Goal: Transaction & Acquisition: Subscribe to service/newsletter

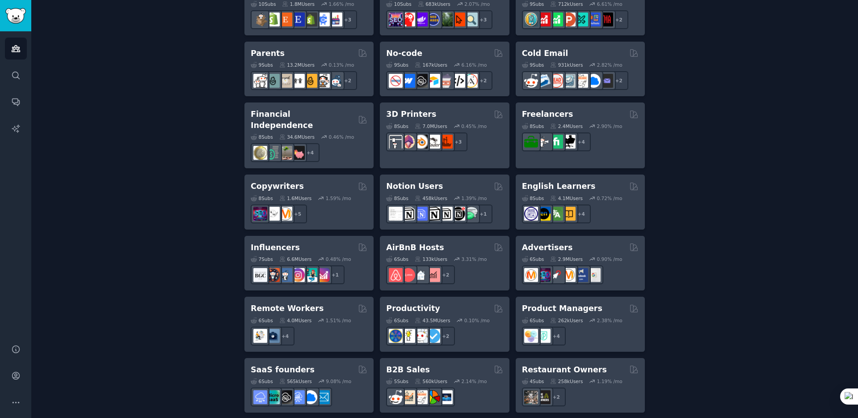
scroll to position [614, 0]
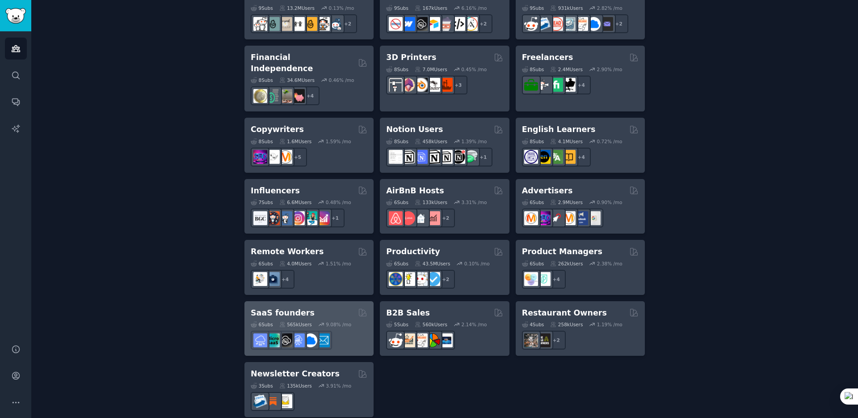
click at [316, 307] on div "SaaS founders" at bounding box center [309, 312] width 117 height 11
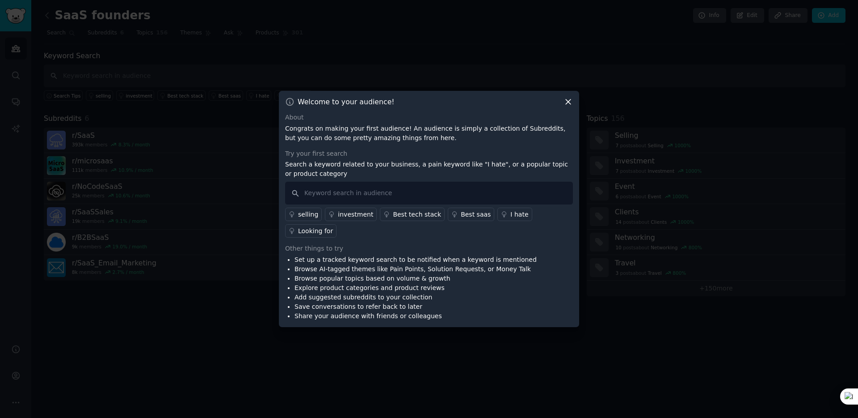
click at [569, 103] on icon at bounding box center [568, 101] width 9 height 9
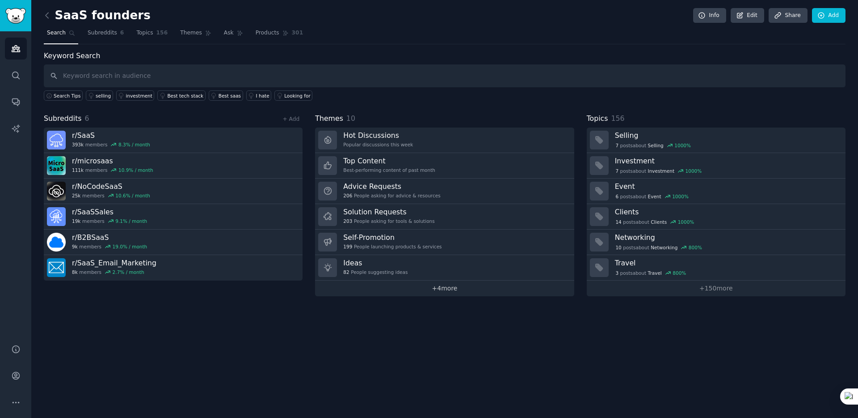
click at [423, 286] on link "+ 4 more" at bounding box center [444, 288] width 259 height 16
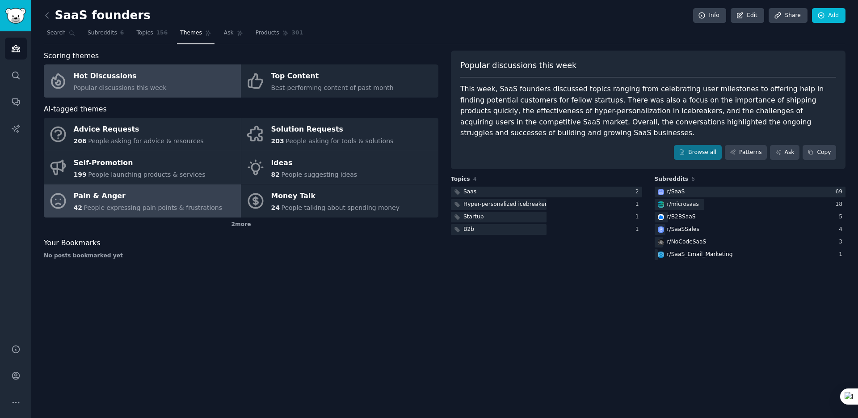
click at [102, 213] on link "Pain & Anger 42 People expressing pain points & frustrations" at bounding box center [142, 200] width 197 height 33
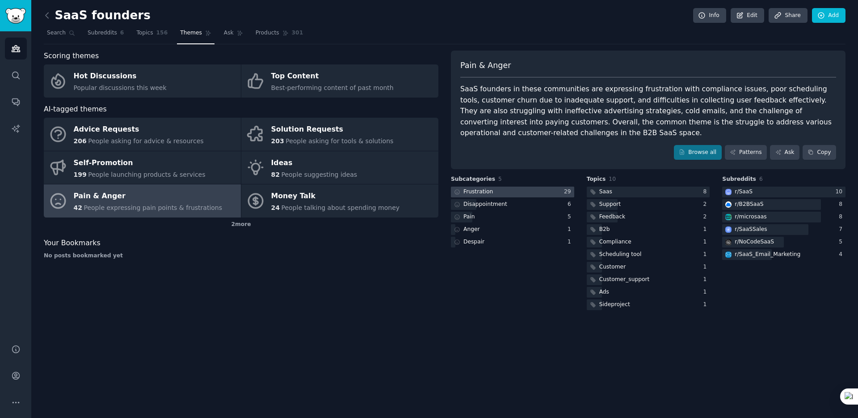
click at [482, 189] on div "Frustration" at bounding box center [479, 192] width 30 height 8
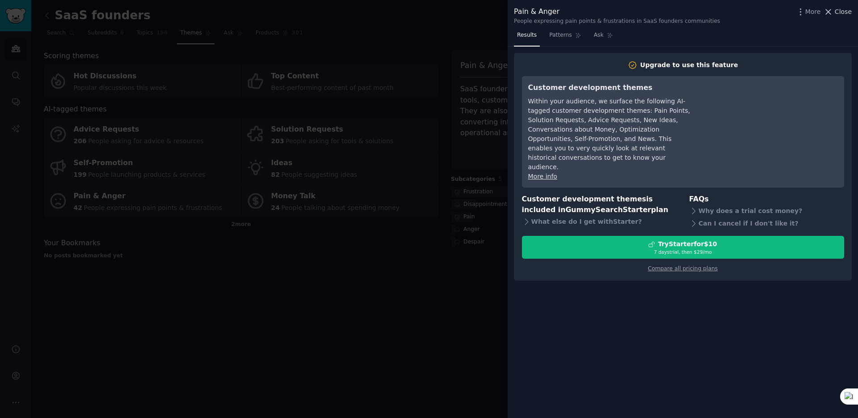
click at [845, 14] on span "Close" at bounding box center [843, 11] width 17 height 9
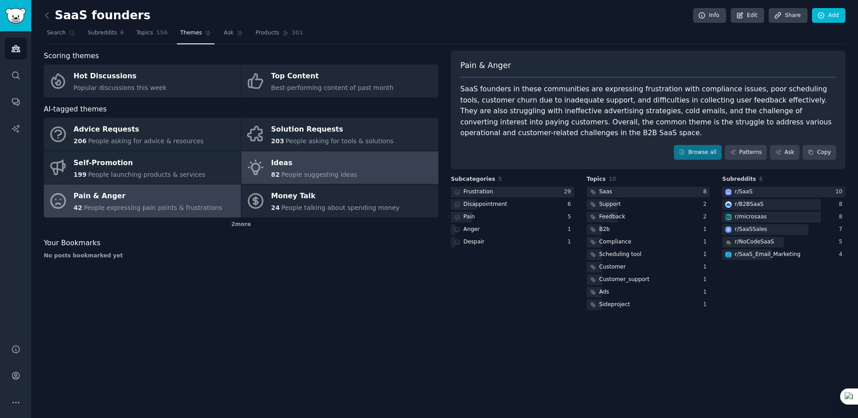
click at [306, 177] on span "People suggesting ideas" at bounding box center [319, 174] width 76 height 7
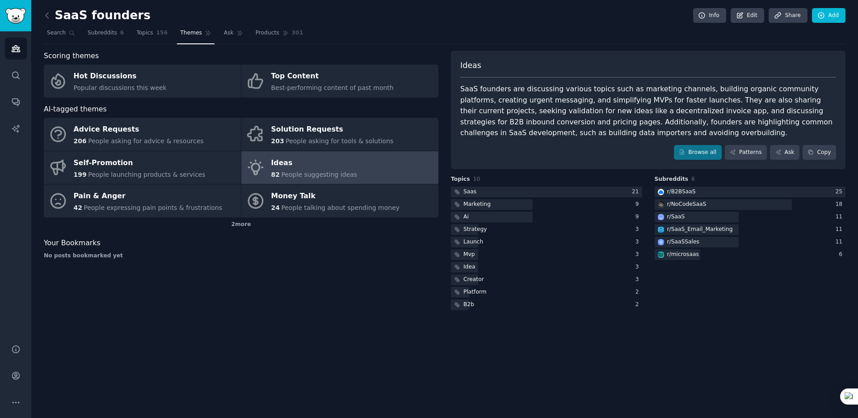
click at [44, 20] on link at bounding box center [49, 15] width 11 height 14
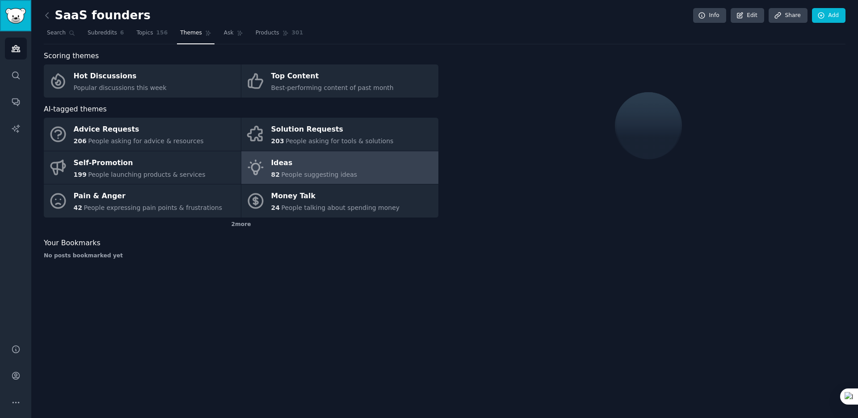
click at [19, 24] on link "Sidebar" at bounding box center [15, 15] width 31 height 31
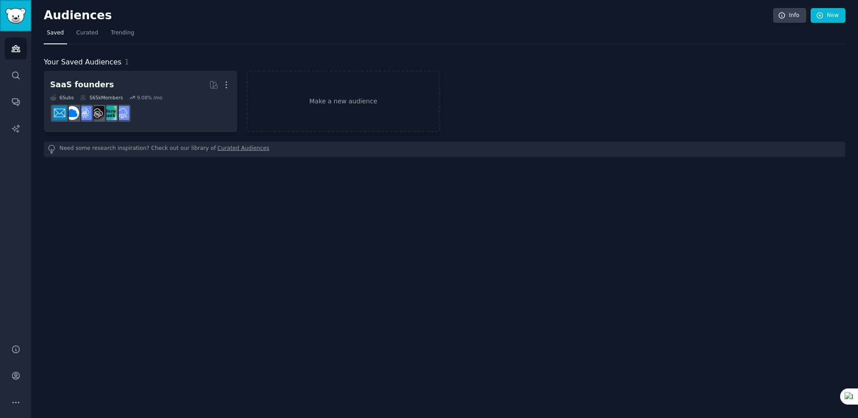
click at [19, 24] on link "Sidebar" at bounding box center [15, 15] width 31 height 31
click at [118, 36] on span "Trending" at bounding box center [122, 33] width 23 height 8
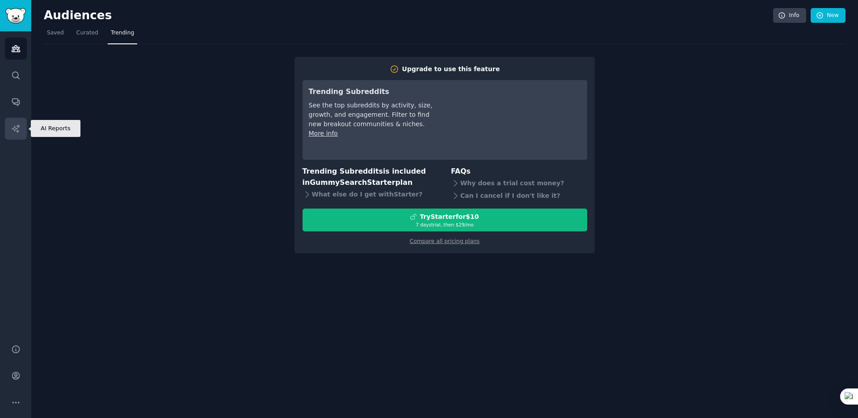
click at [17, 132] on icon "Sidebar" at bounding box center [15, 128] width 9 height 9
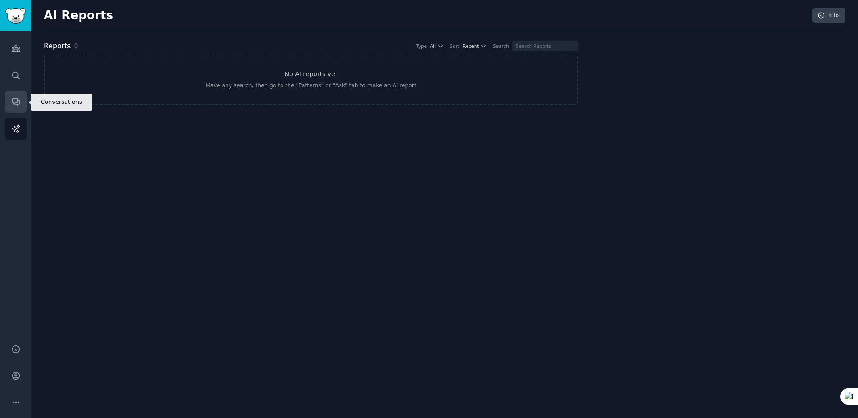
click at [14, 100] on icon "Sidebar" at bounding box center [15, 101] width 9 height 9
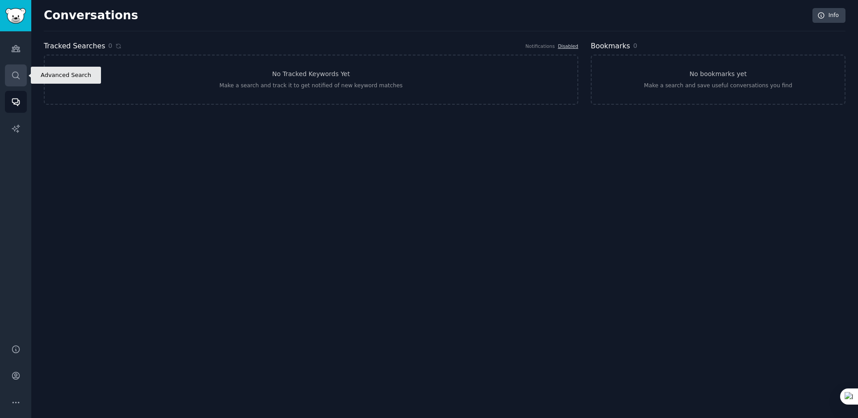
click at [12, 72] on icon "Sidebar" at bounding box center [15, 75] width 9 height 9
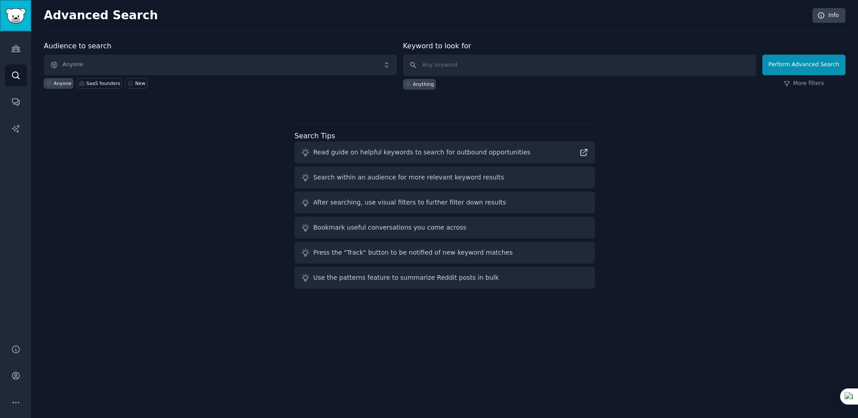
click at [17, 21] on img "Sidebar" at bounding box center [15, 16] width 21 height 16
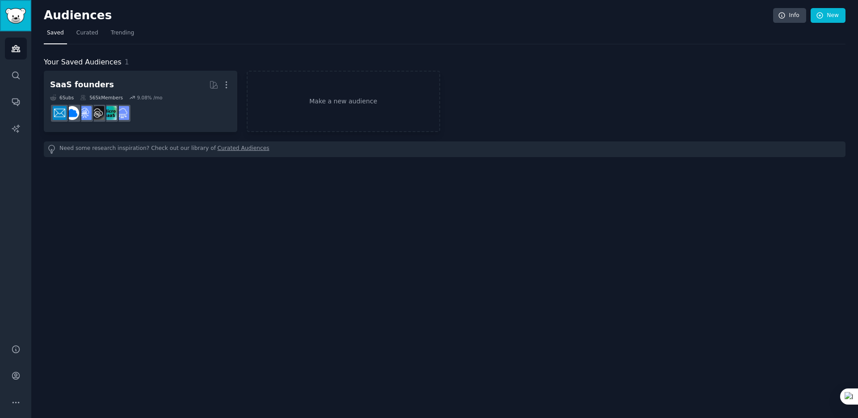
click at [17, 21] on img "Sidebar" at bounding box center [15, 16] width 21 height 16
click at [124, 37] on span "Trending" at bounding box center [122, 33] width 23 height 8
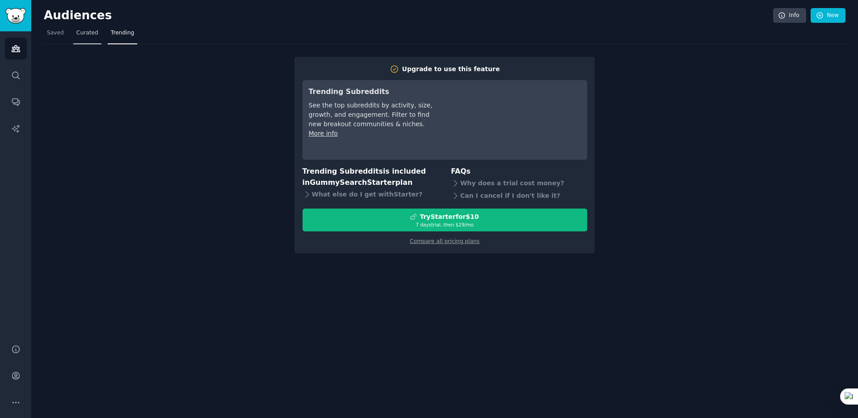
click at [90, 33] on span "Curated" at bounding box center [87, 33] width 22 height 8
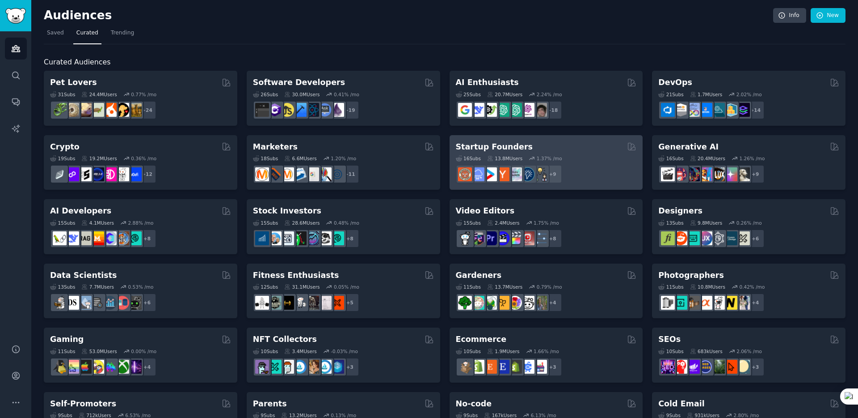
click at [584, 151] on div "Startup Founders" at bounding box center [546, 146] width 181 height 11
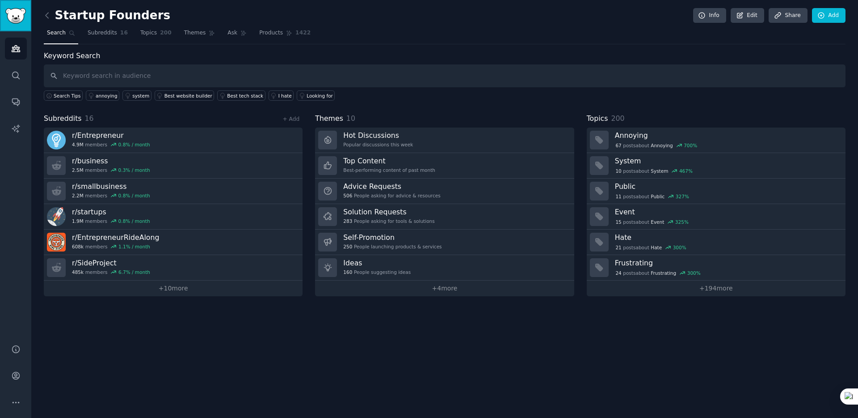
click at [8, 21] on img "Sidebar" at bounding box center [15, 16] width 21 height 16
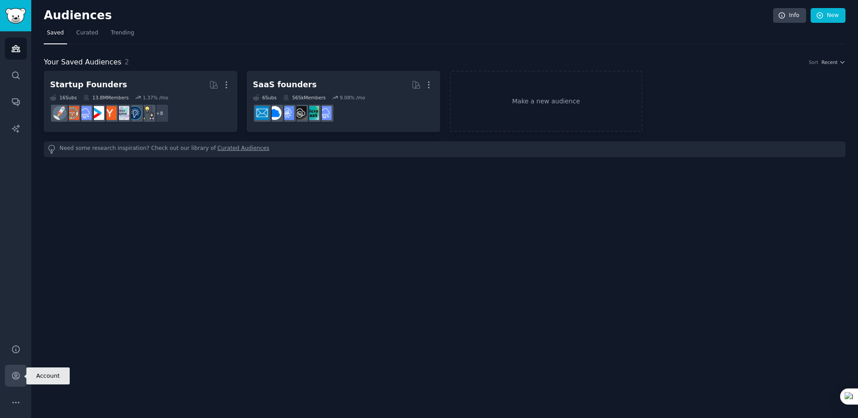
click at [19, 380] on link "Account" at bounding box center [16, 375] width 22 height 22
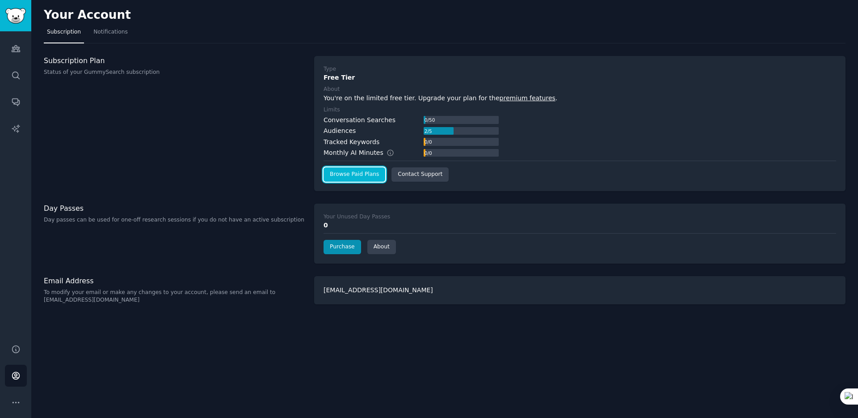
click at [366, 170] on link "Browse Paid Plans" at bounding box center [355, 174] width 62 height 14
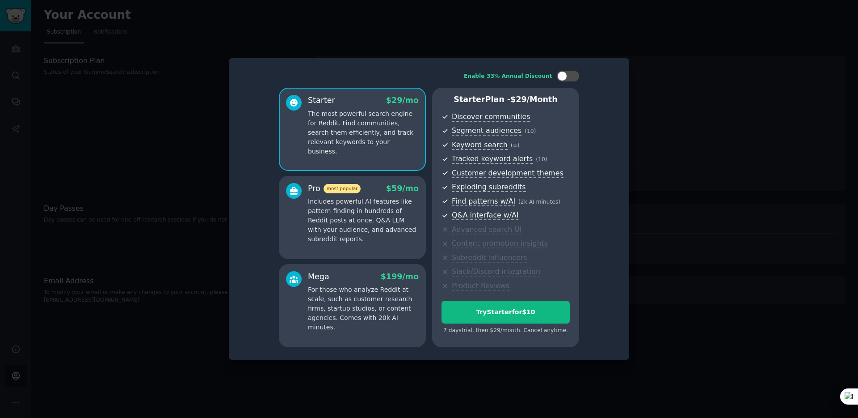
click at [563, 82] on div "Enable 33% Annual Discount Starter $ 29 /mo The most powerful search engine for…" at bounding box center [429, 208] width 388 height 289
click at [565, 71] on div at bounding box center [568, 76] width 22 height 11
checkbox input "true"
click at [405, 218] on p "Includes powerful AI features like pattern-finding in hundreds of Reddit posts …" at bounding box center [363, 220] width 111 height 47
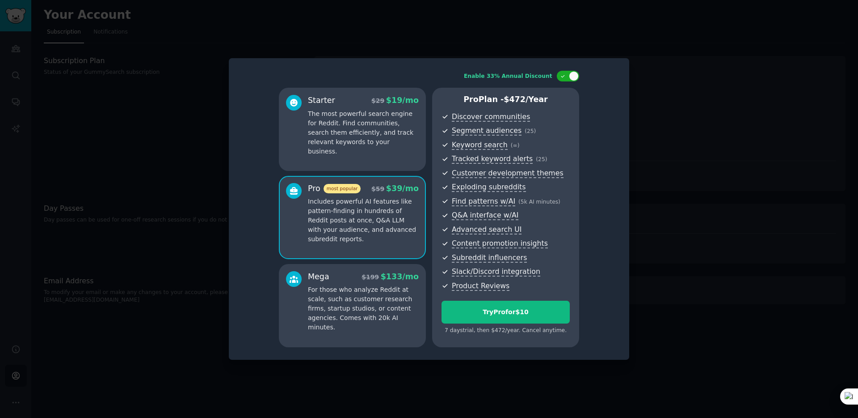
click at [348, 303] on p "For those who analyze Reddit at scale, such as customer research firms, startup…" at bounding box center [363, 308] width 111 height 47
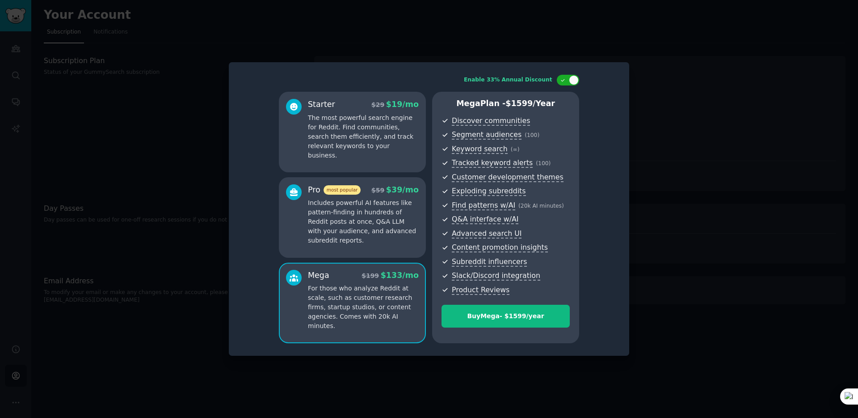
click at [389, 234] on p "Includes powerful AI features like pattern-finding in hundreds of Reddit posts …" at bounding box center [363, 221] width 111 height 47
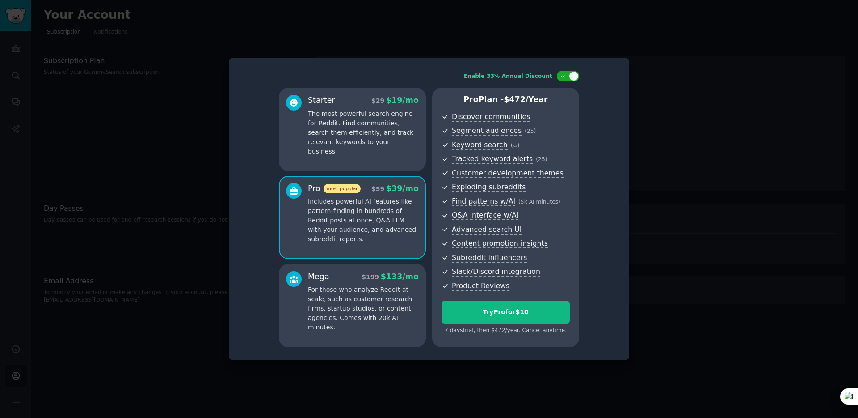
click at [374, 294] on p "For those who analyze Reddit at scale, such as customer research firms, startup…" at bounding box center [363, 308] width 111 height 47
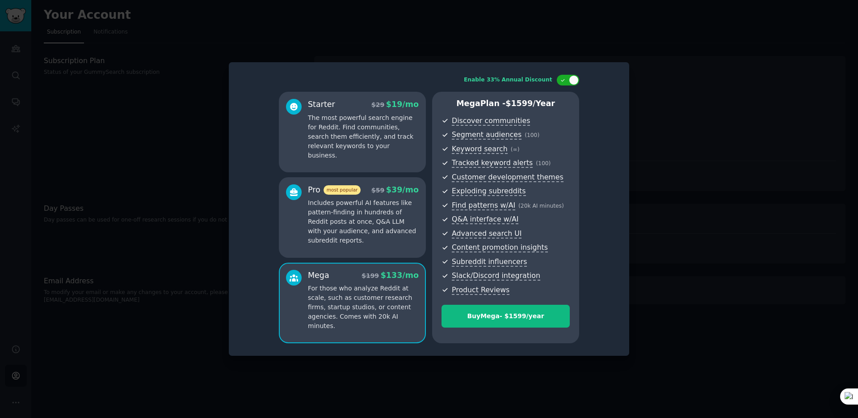
click at [376, 232] on p "Includes powerful AI features like pattern-finding in hundreds of Reddit posts …" at bounding box center [363, 221] width 111 height 47
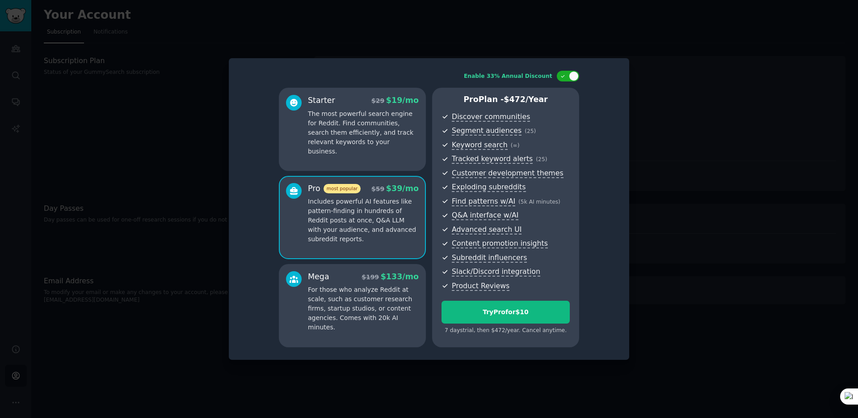
click at [380, 304] on p "For those who analyze Reddit at scale, such as customer research firms, startup…" at bounding box center [363, 308] width 111 height 47
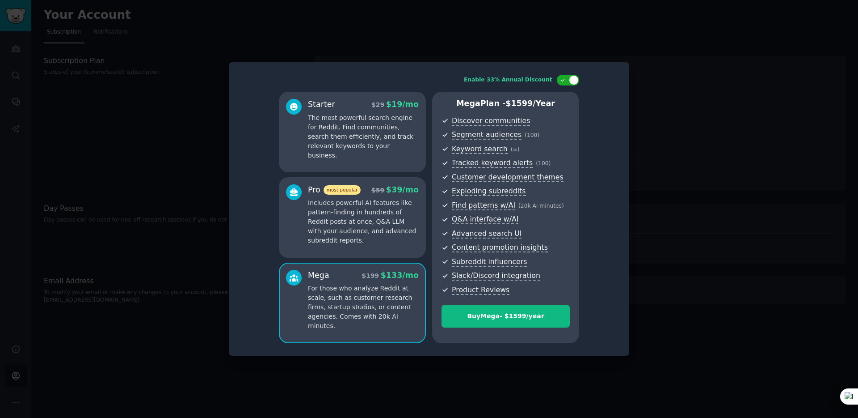
click at [377, 256] on div "Pro most popular $ 59 $ 39 /mo Includes powerful AI features like pattern-findi…" at bounding box center [352, 217] width 147 height 80
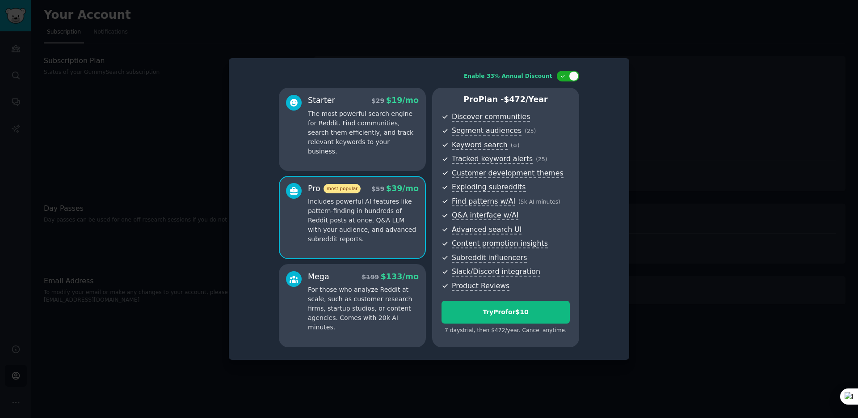
click at [664, 185] on div at bounding box center [429, 209] width 858 height 418
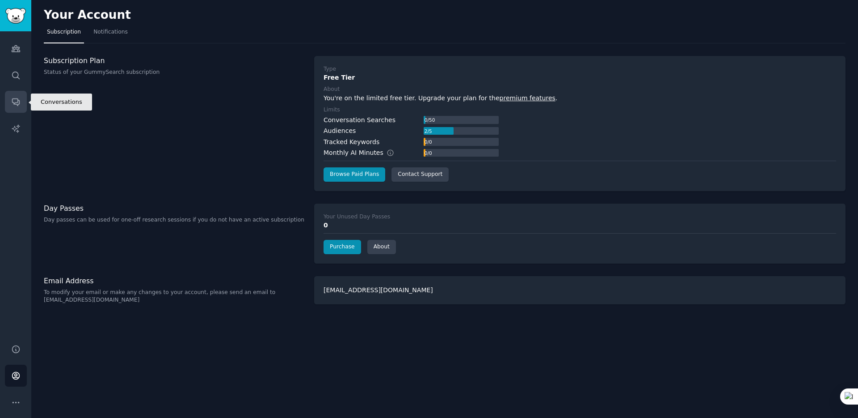
click at [19, 109] on link "Conversations" at bounding box center [16, 102] width 22 height 22
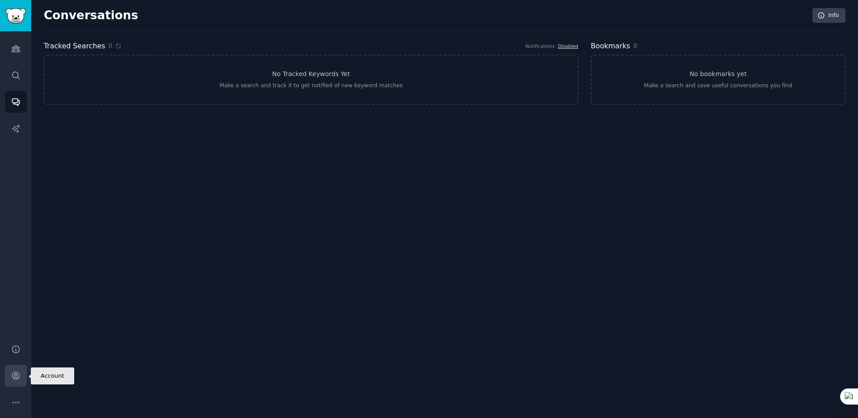
click at [9, 382] on link "Account" at bounding box center [16, 375] width 22 height 22
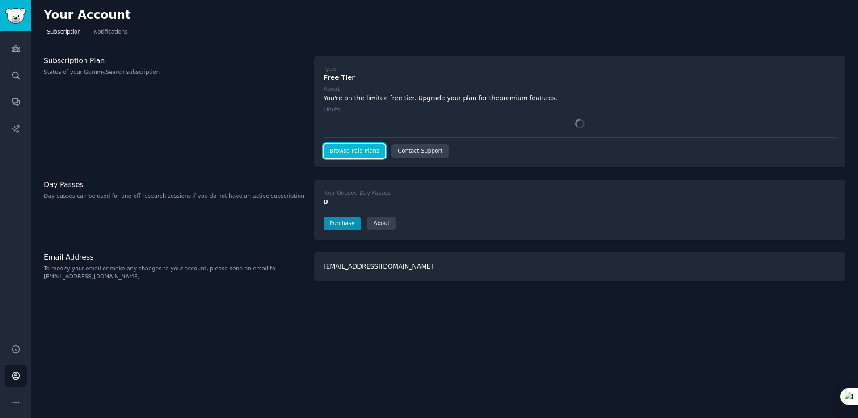
click at [331, 156] on link "Browse Paid Plans" at bounding box center [355, 151] width 62 height 14
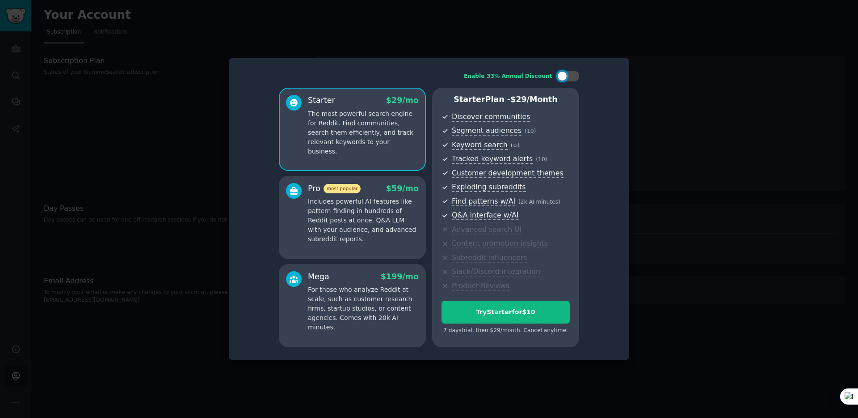
click at [393, 231] on p "Includes powerful AI features like pattern-finding in hundreds of Reddit posts …" at bounding box center [363, 220] width 111 height 47
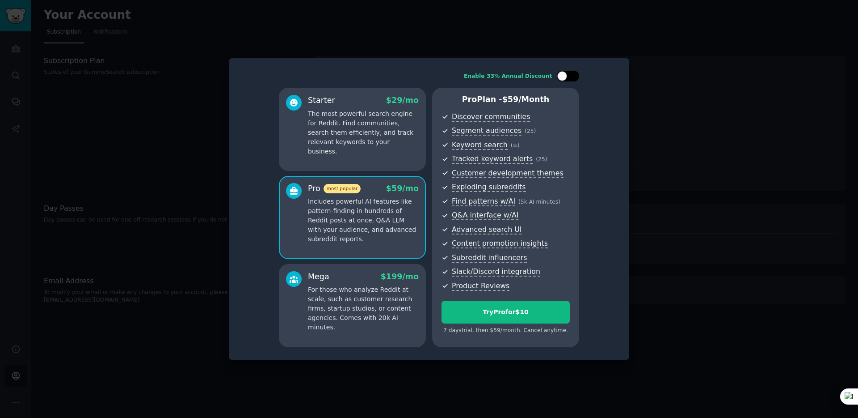
click at [567, 71] on div at bounding box center [568, 76] width 22 height 11
click at [570, 73] on div at bounding box center [574, 76] width 10 height 10
checkbox input "false"
click at [704, 219] on div at bounding box center [429, 209] width 858 height 418
